Goal: Book appointment/travel/reservation

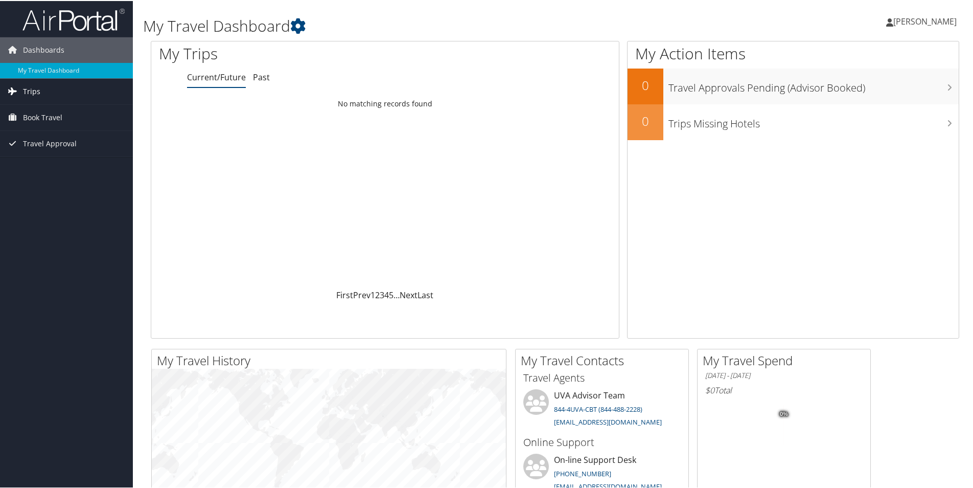
click at [78, 96] on link "Trips" at bounding box center [66, 91] width 133 height 26
click at [45, 138] on link "Trips Missing Hotels" at bounding box center [66, 141] width 133 height 15
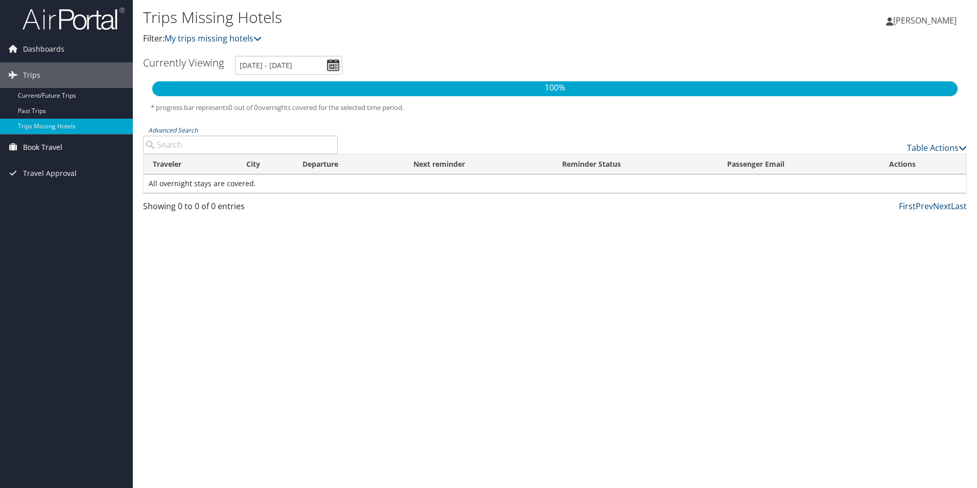
click at [59, 149] on span "Book Travel" at bounding box center [42, 147] width 39 height 26
click at [48, 196] on link "Book/Manage Online Trips" at bounding box center [66, 198] width 133 height 15
